Goal: Information Seeking & Learning: Understand process/instructions

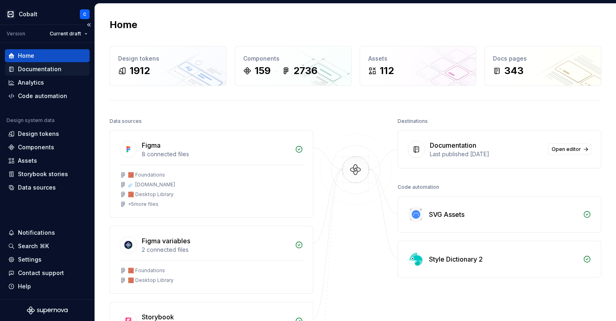
click at [46, 69] on div "Documentation" at bounding box center [40, 69] width 44 height 8
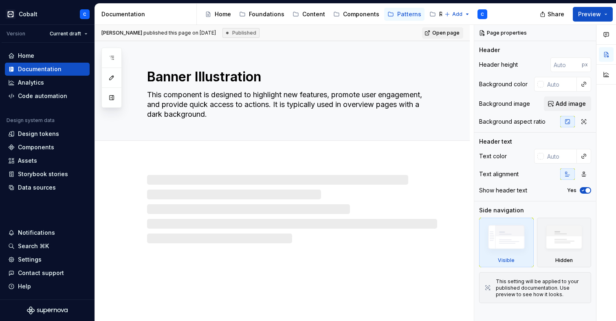
type textarea "*"
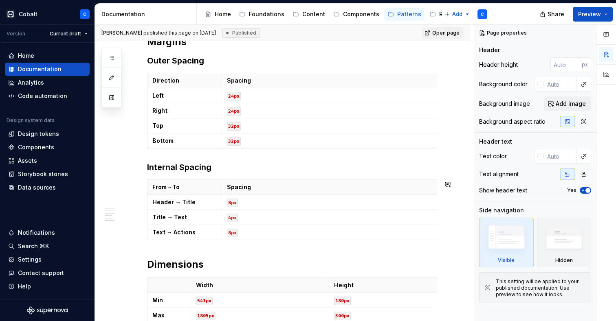
scroll to position [655, 0]
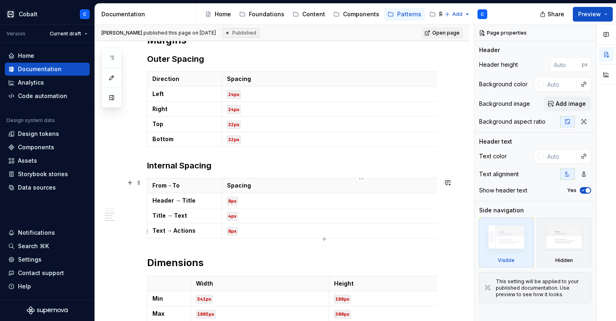
click at [229, 233] on code "8px" at bounding box center [232, 231] width 11 height 9
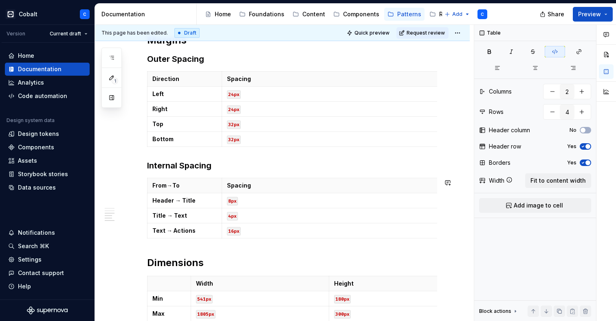
click at [240, 234] on code "16px" at bounding box center [234, 231] width 14 height 9
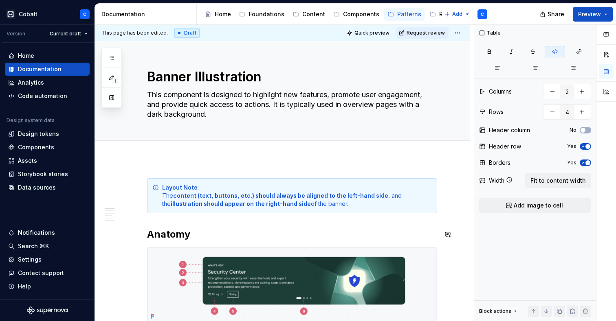
scroll to position [0, 0]
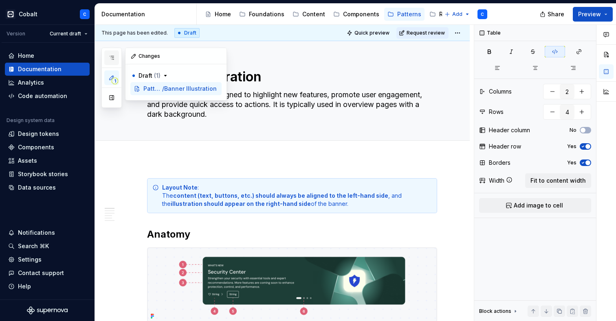
click at [112, 56] on icon "button" at bounding box center [112, 57] width 4 height 3
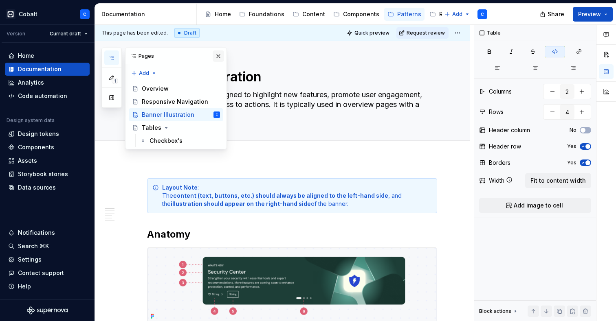
click at [217, 54] on button "button" at bounding box center [218, 56] width 11 height 11
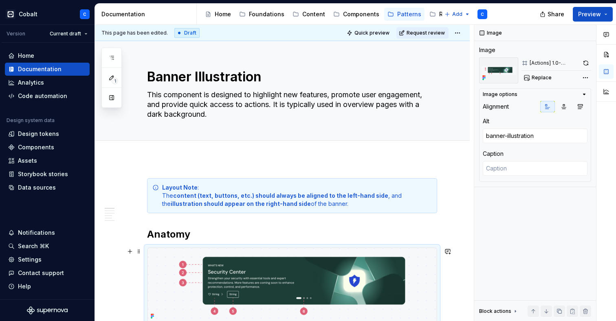
click at [334, 275] on img at bounding box center [291, 285] width 289 height 74
click at [585, 60] on button "button" at bounding box center [585, 62] width 11 height 11
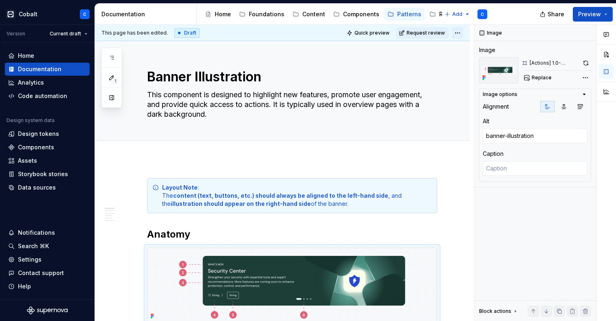
click at [456, 33] on html "Cobalt C Version Current draft Home Documentation Analytics Code automation Des…" at bounding box center [308, 160] width 616 height 321
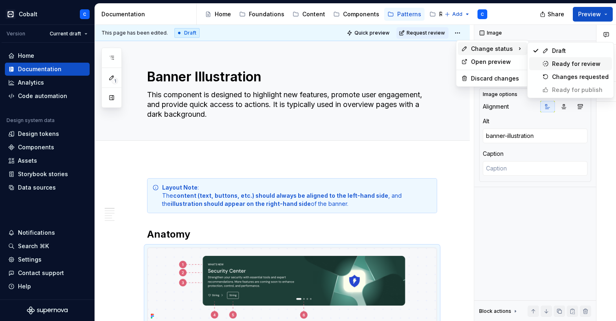
click at [574, 64] on div "Ready for review" at bounding box center [580, 64] width 57 height 8
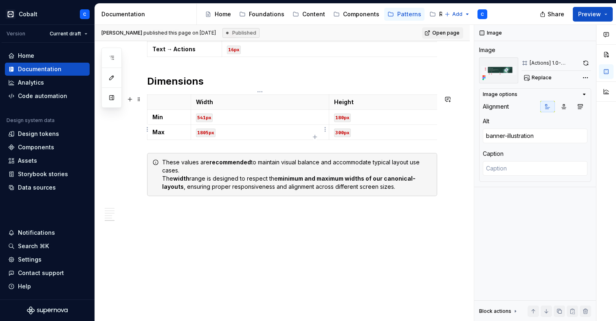
type textarea "*"
